Goal: Task Accomplishment & Management: Complete application form

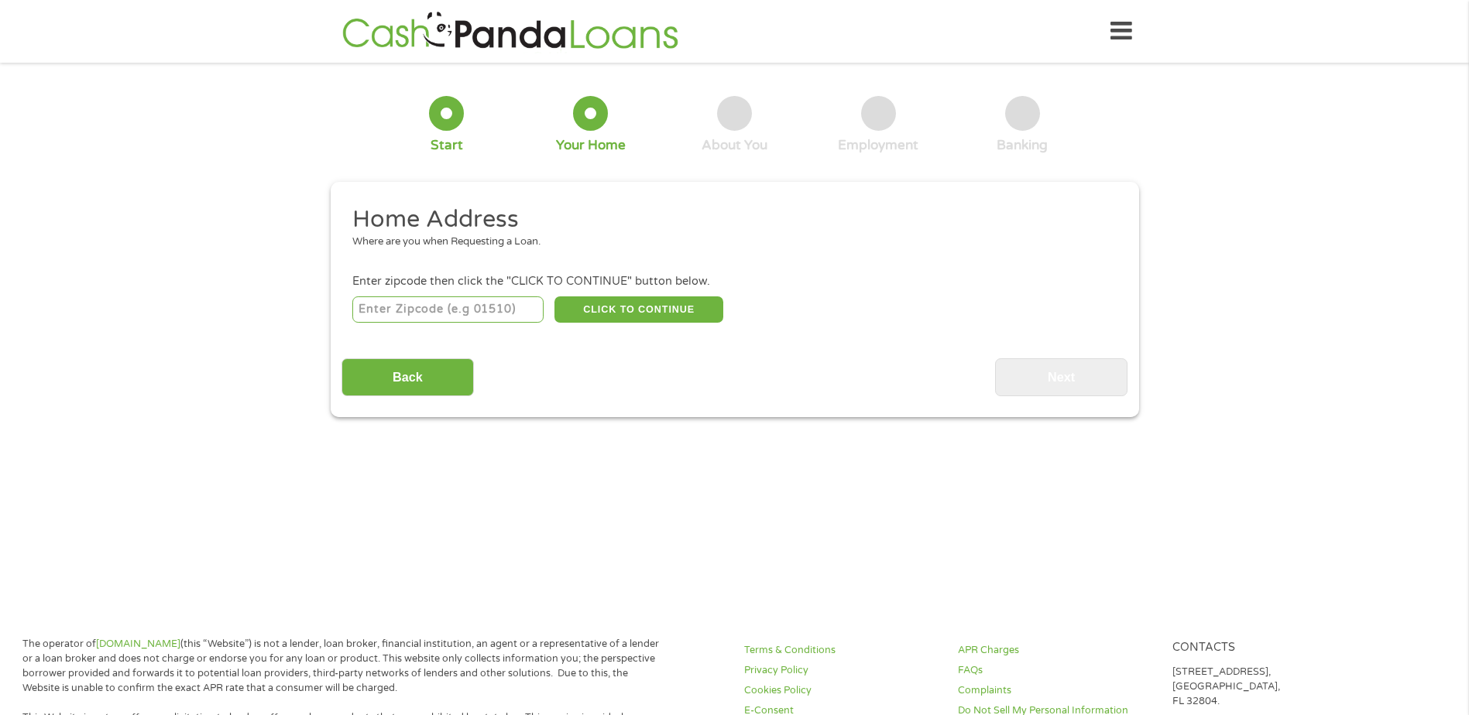
click at [431, 315] on input "number" at bounding box center [447, 310] width 191 height 26
type input "60452"
drag, startPoint x: 899, startPoint y: 366, endPoint x: 682, endPoint y: 302, distance: 226.1
click at [895, 365] on div "Back Next" at bounding box center [734, 372] width 786 height 49
click at [658, 297] on button "CLICK TO CONTINUE" at bounding box center [638, 310] width 169 height 26
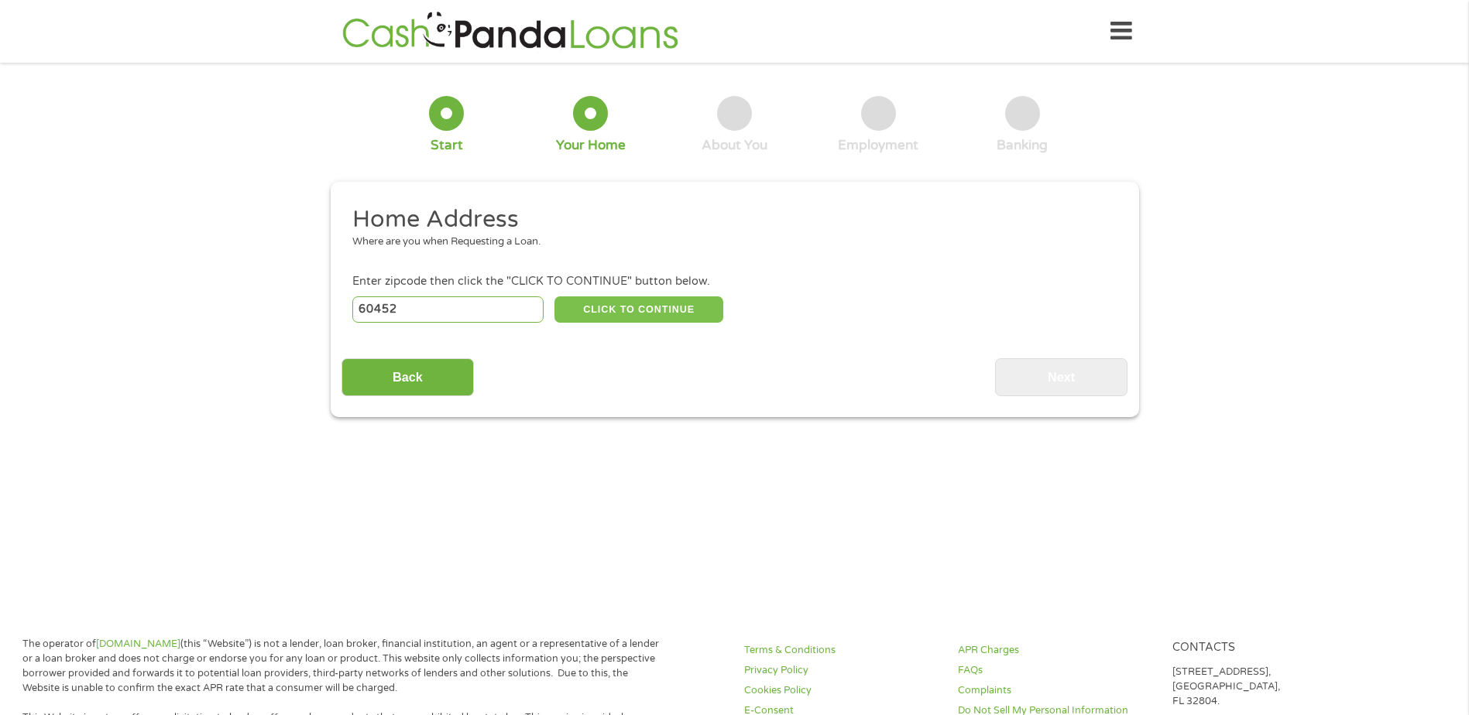
type input "60452"
type input "[GEOGRAPHIC_DATA]"
select select "[US_STATE]"
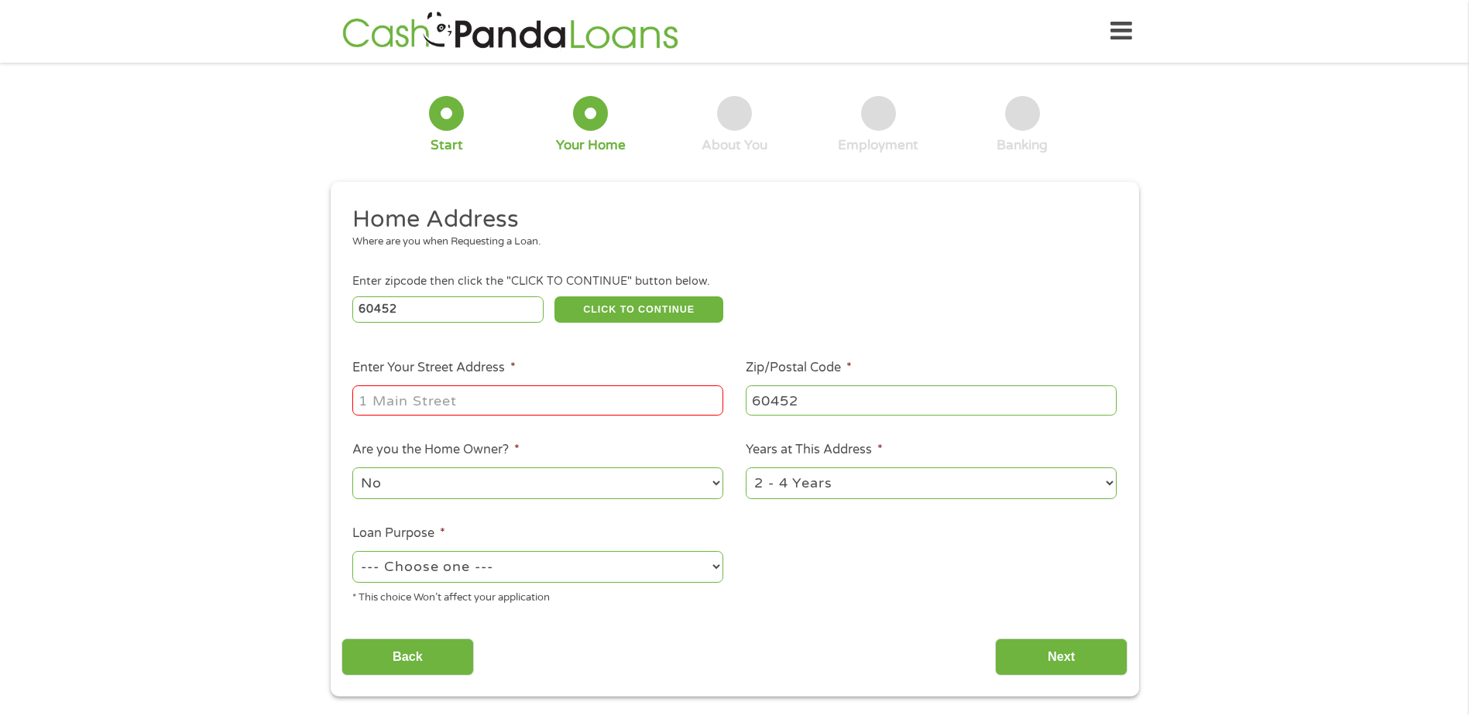
click at [598, 395] on input "Enter Your Street Address *" at bounding box center [537, 400] width 371 height 29
type input "[STREET_ADDRESS]"
click at [715, 485] on select "No Yes" at bounding box center [537, 484] width 371 height 32
select select "yes"
click at [352, 468] on select "No Yes" at bounding box center [537, 484] width 371 height 32
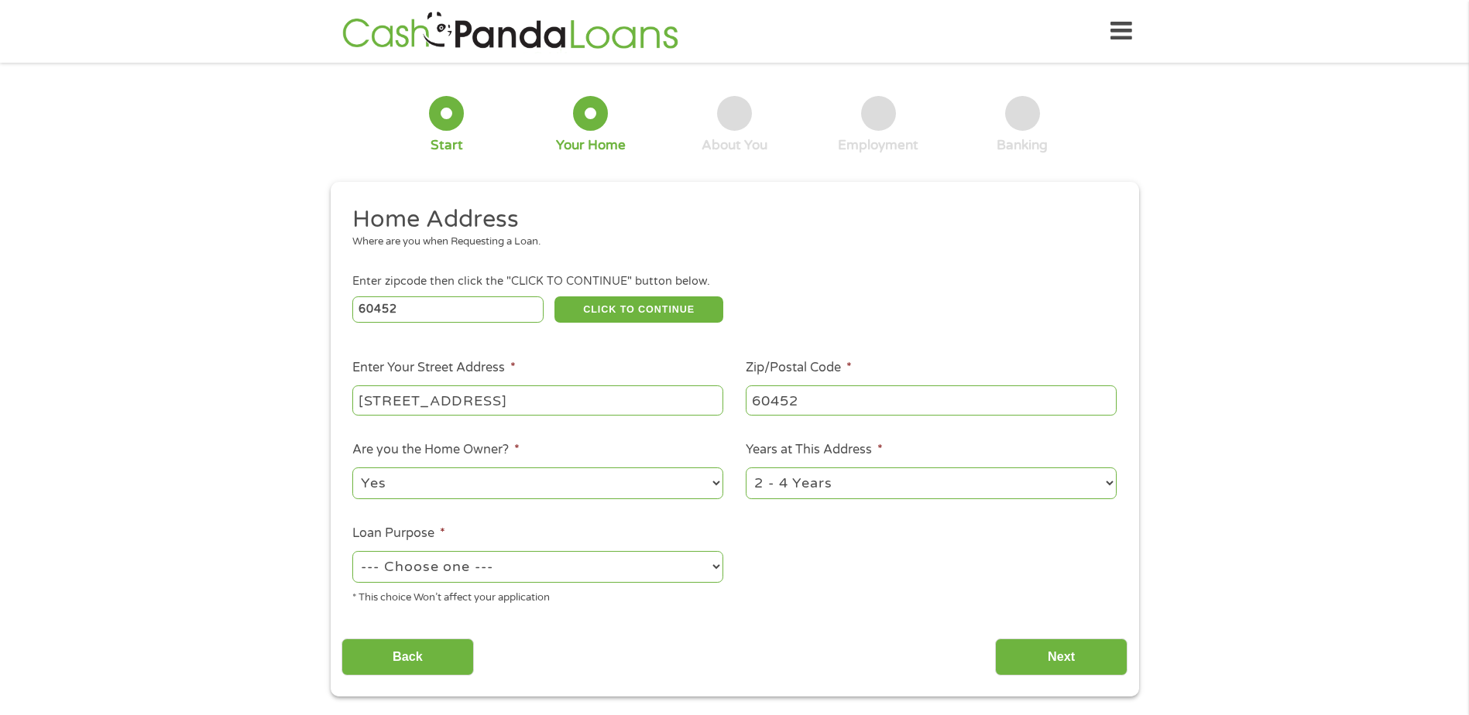
click at [1109, 482] on select "1 Year or less 1 - 2 Years 2 - 4 Years Over 4 Years" at bounding box center [931, 484] width 371 height 32
select select "60months"
click at [746, 468] on select "1 Year or less 1 - 2 Years 2 - 4 Years Over 4 Years" at bounding box center [931, 484] width 371 height 32
click at [718, 564] on select "--- Choose one --- Pay Bills Debt Consolidation Home Improvement Major Purchase…" at bounding box center [537, 567] width 371 height 32
click at [352, 551] on select "--- Choose one --- Pay Bills Debt Consolidation Home Improvement Major Purchase…" at bounding box center [537, 567] width 371 height 32
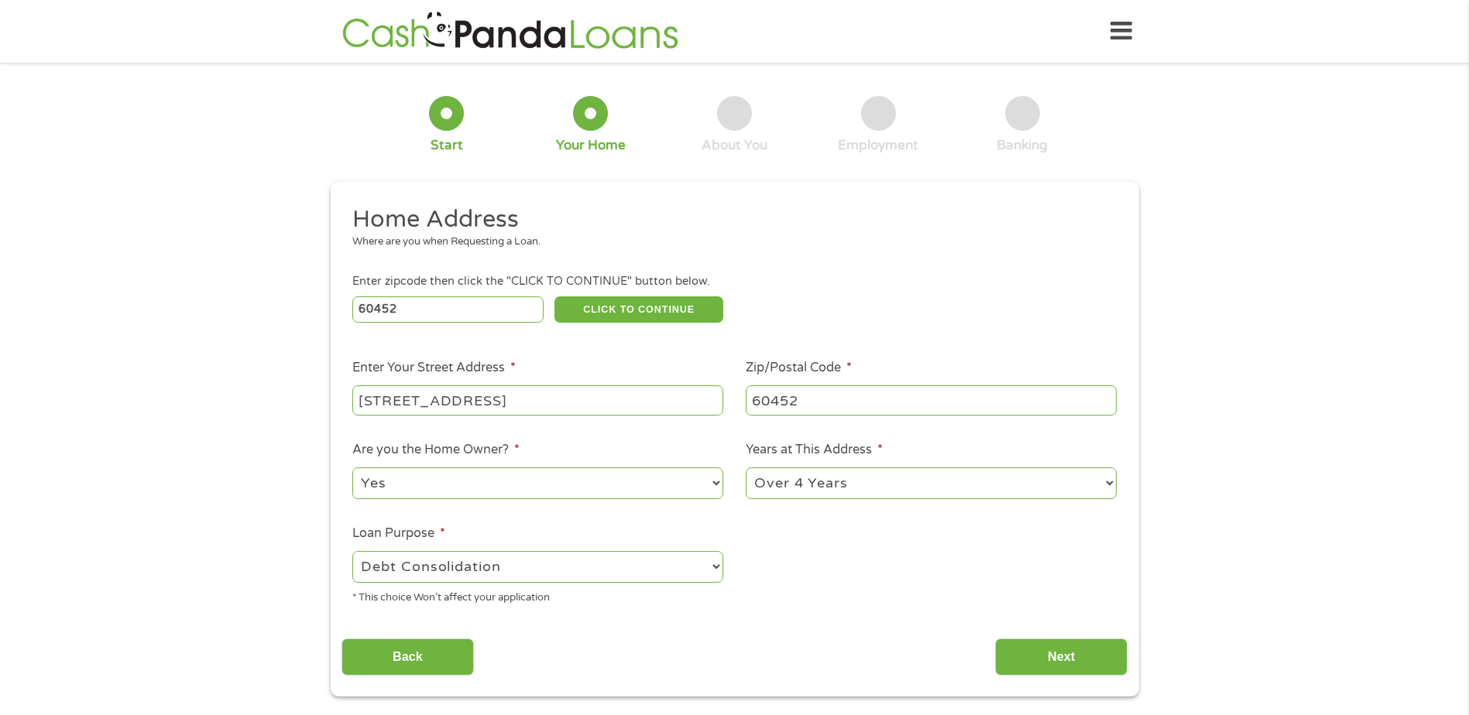
click at [715, 568] on select "--- Choose one --- Pay Bills Debt Consolidation Home Improvement Major Purchase…" at bounding box center [537, 567] width 371 height 32
select select "paybills"
click at [352, 551] on select "--- Choose one --- Pay Bills Debt Consolidation Home Improvement Major Purchase…" at bounding box center [537, 567] width 371 height 32
click at [1055, 652] on input "Next" at bounding box center [1061, 658] width 132 height 38
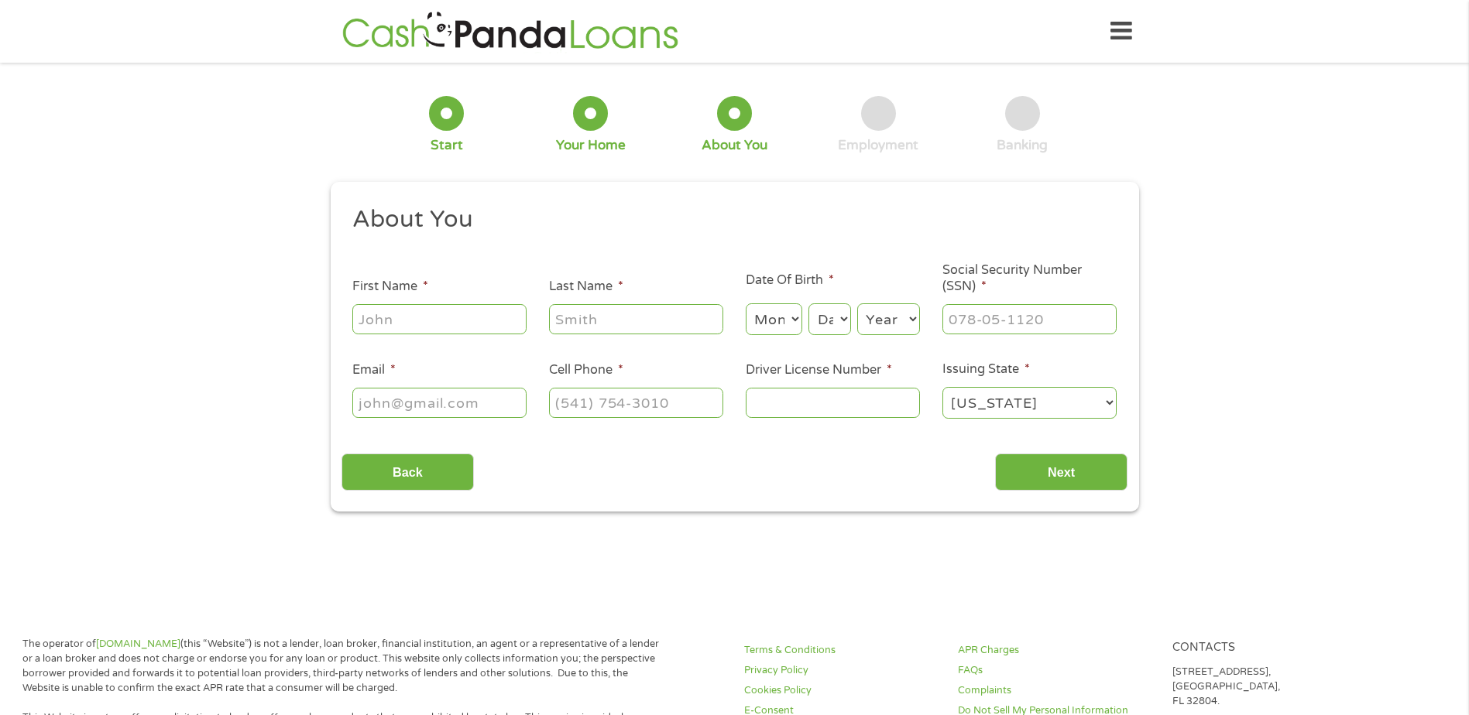
scroll to position [6, 6]
click at [397, 330] on input "First Name *" at bounding box center [439, 318] width 174 height 29
type input "[PERSON_NAME]"
type input "Syarto"
select select "6"
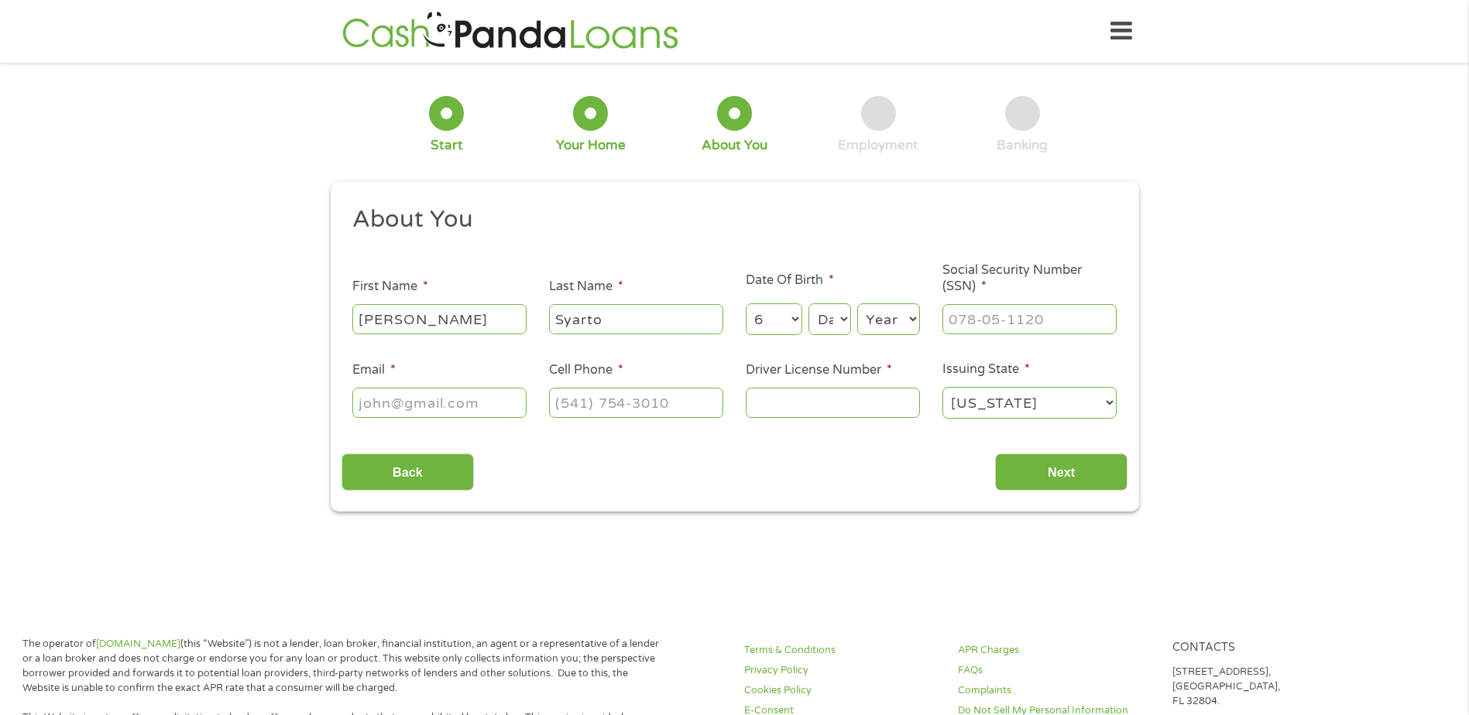
select select "21"
select select "1978"
type input "[EMAIL_ADDRESS][DOMAIN_NAME]"
type input "[PHONE_NUMBER]"
click at [1096, 476] on input "Next" at bounding box center [1061, 473] width 132 height 38
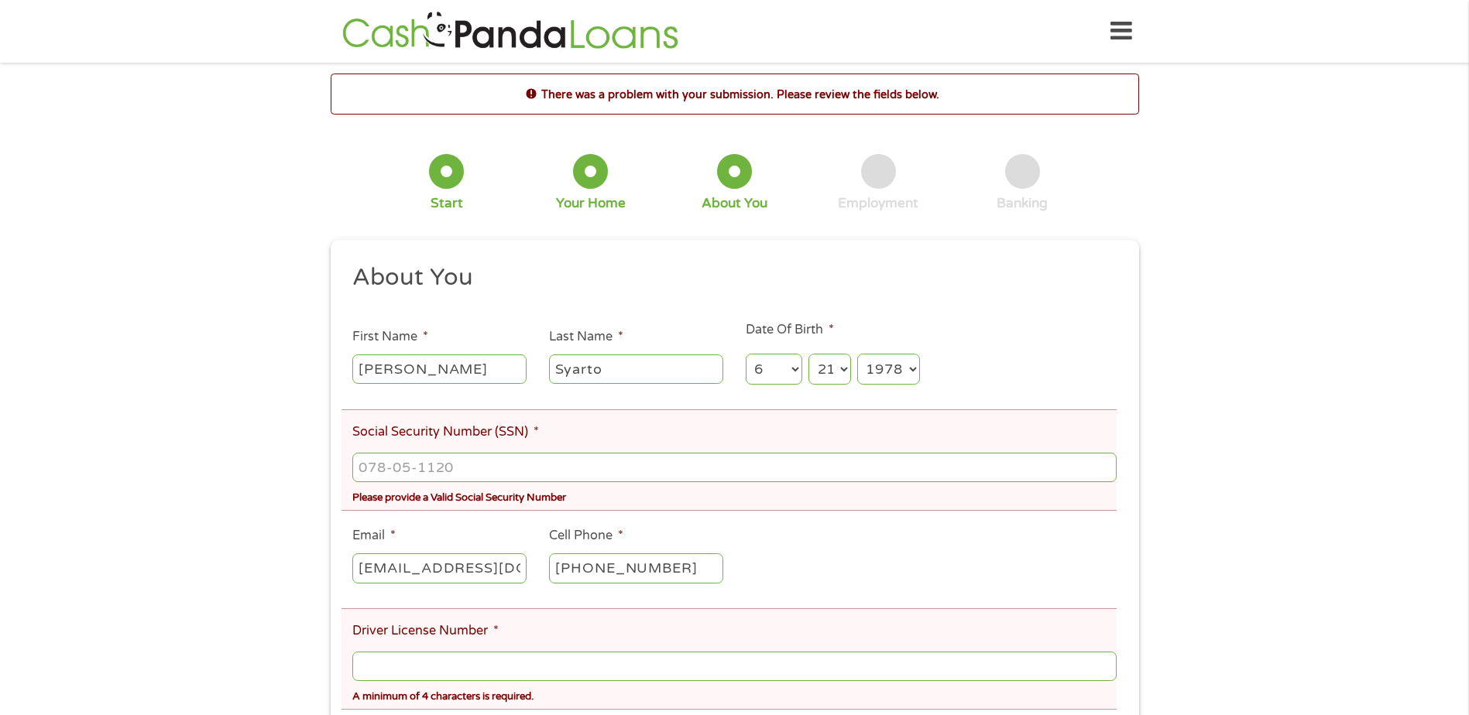
scroll to position [310, 0]
